Goal: Task Accomplishment & Management: Manage account settings

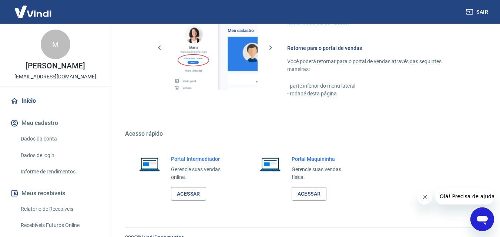
scroll to position [437, 0]
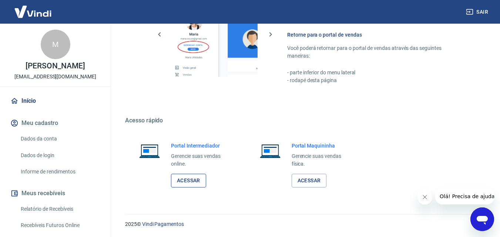
click at [184, 181] on link "Acessar" at bounding box center [188, 181] width 35 height 14
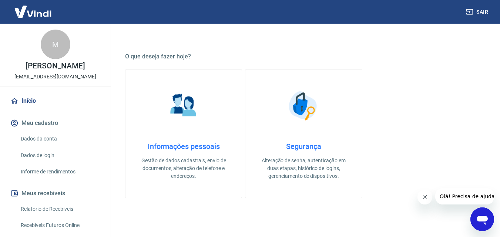
scroll to position [178, 0]
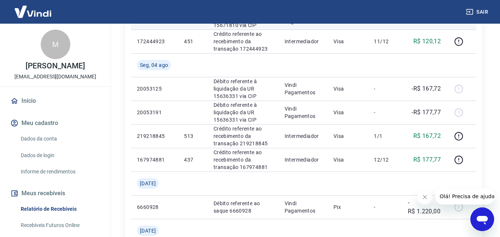
scroll to position [431, 0]
